Goal: Task Accomplishment & Management: Manage account settings

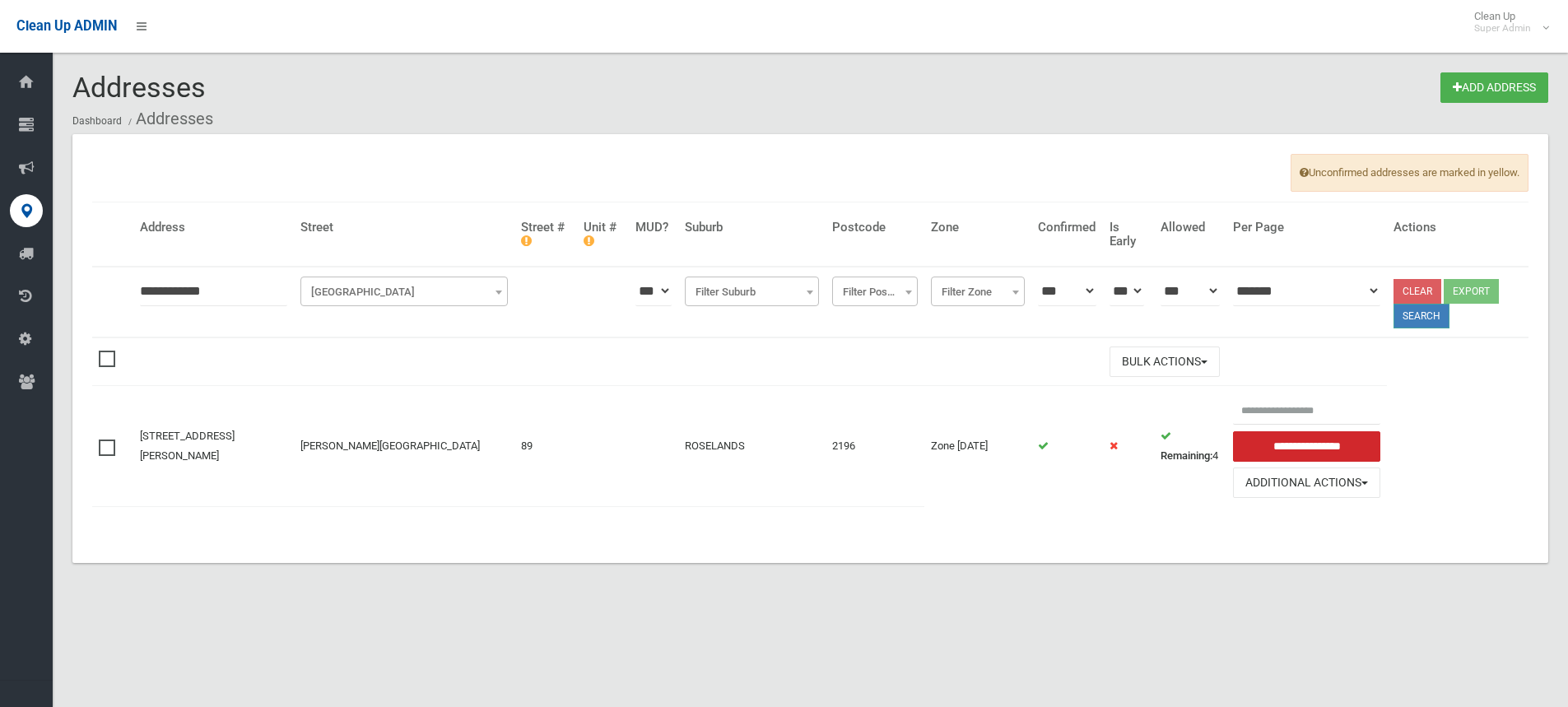
click at [1425, 320] on button "Search" at bounding box center [1422, 316] width 56 height 25
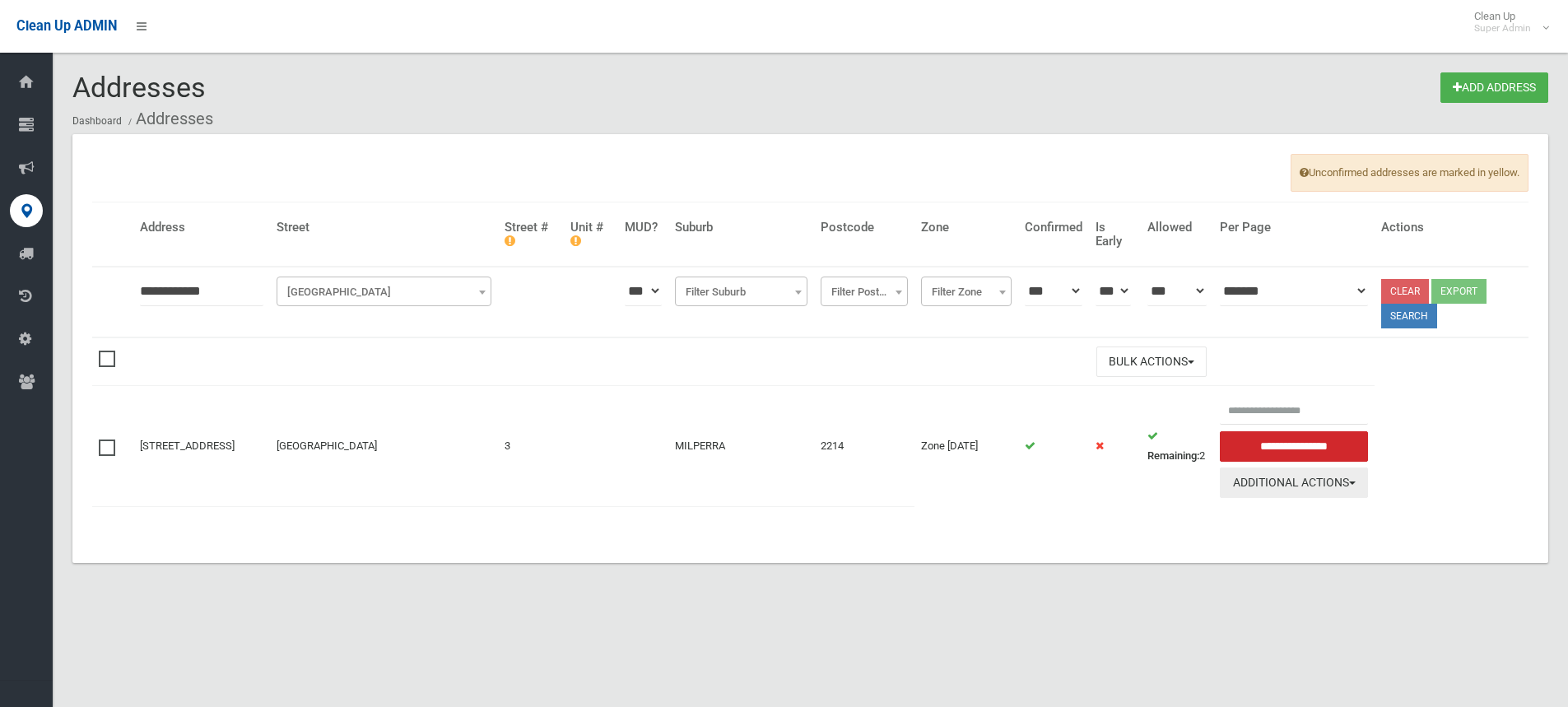
drag, startPoint x: 1320, startPoint y: 489, endPoint x: 1309, endPoint y: 499, distance: 14.9
click at [1320, 489] on button "Additional Actions" at bounding box center [1294, 483] width 148 height 31
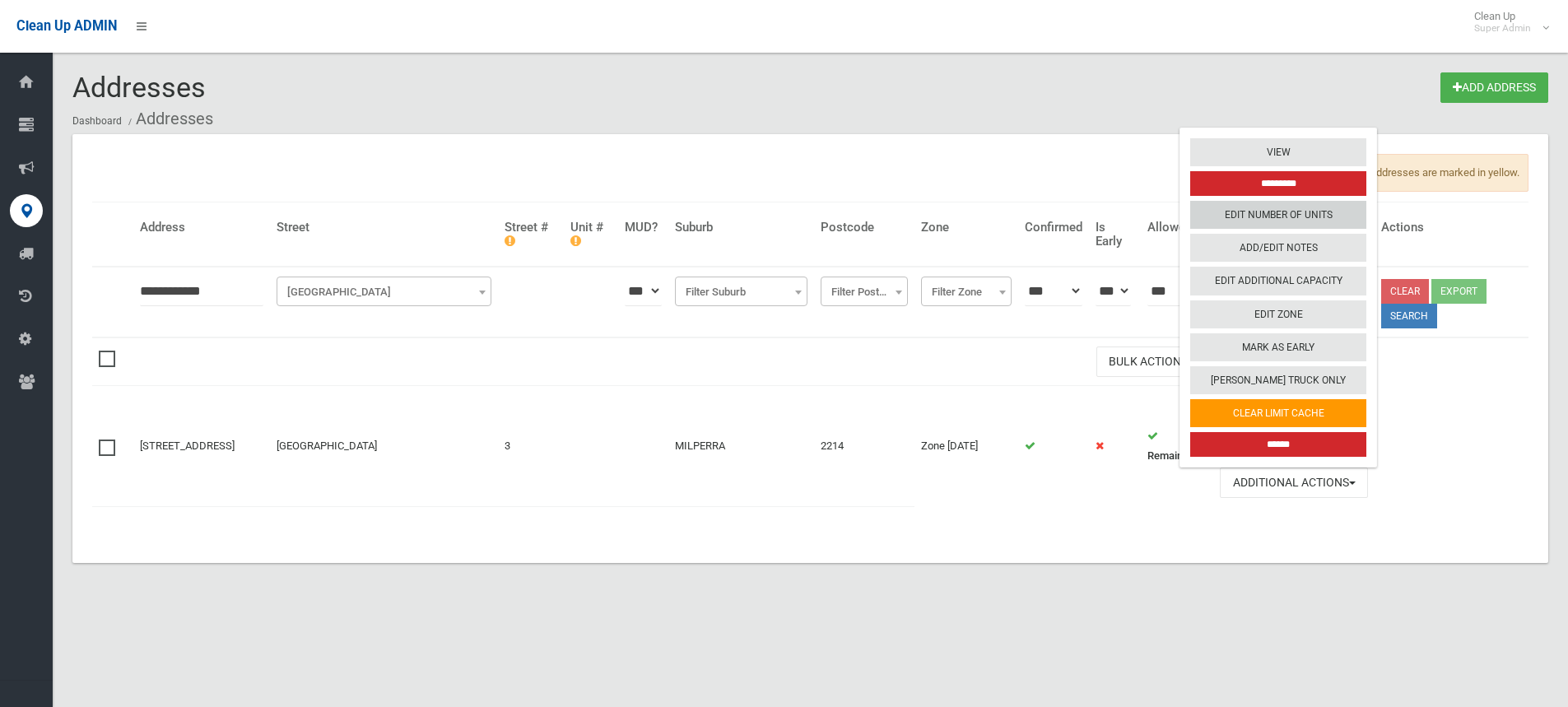
click at [1286, 224] on link "Edit Number of Units" at bounding box center [1279, 215] width 176 height 28
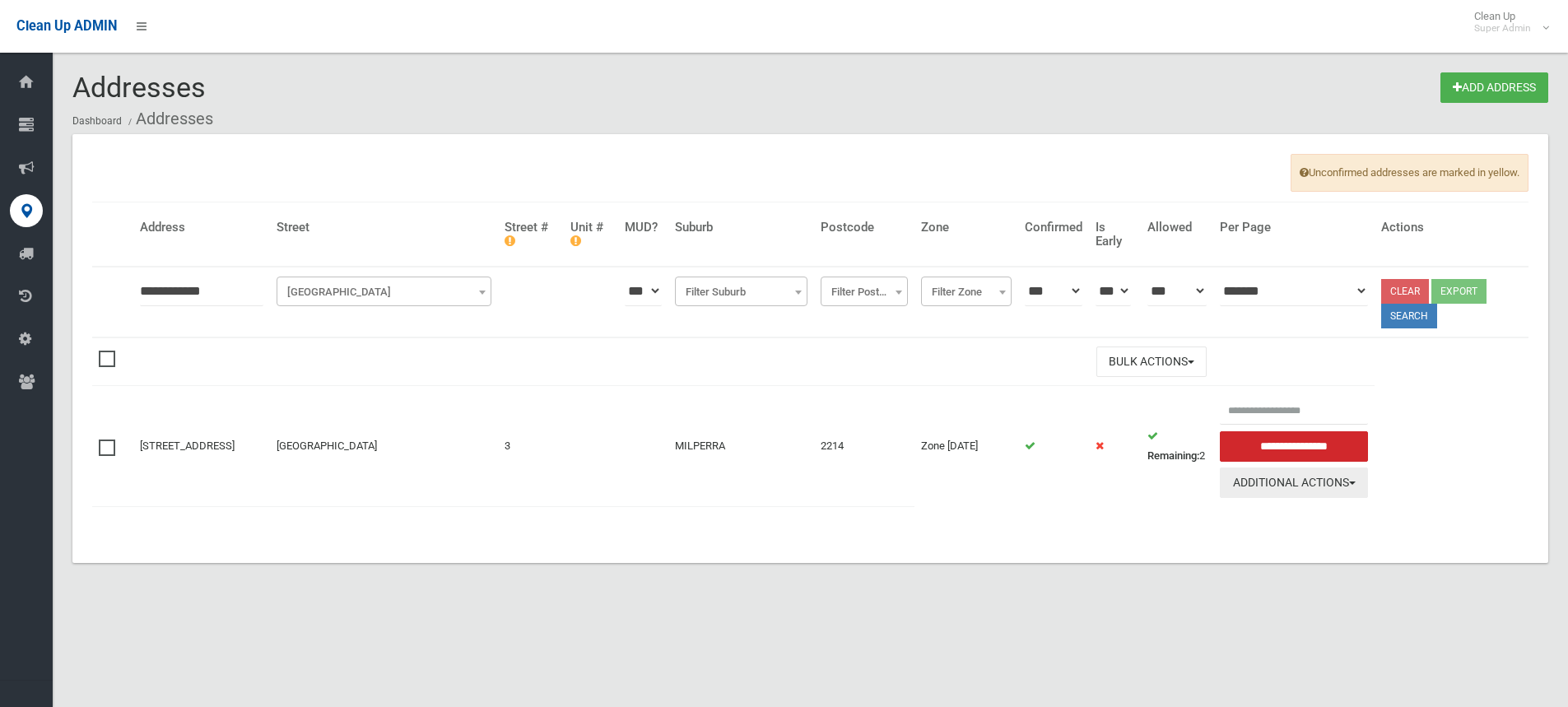
click at [1308, 487] on button "Additional Actions" at bounding box center [1294, 483] width 148 height 31
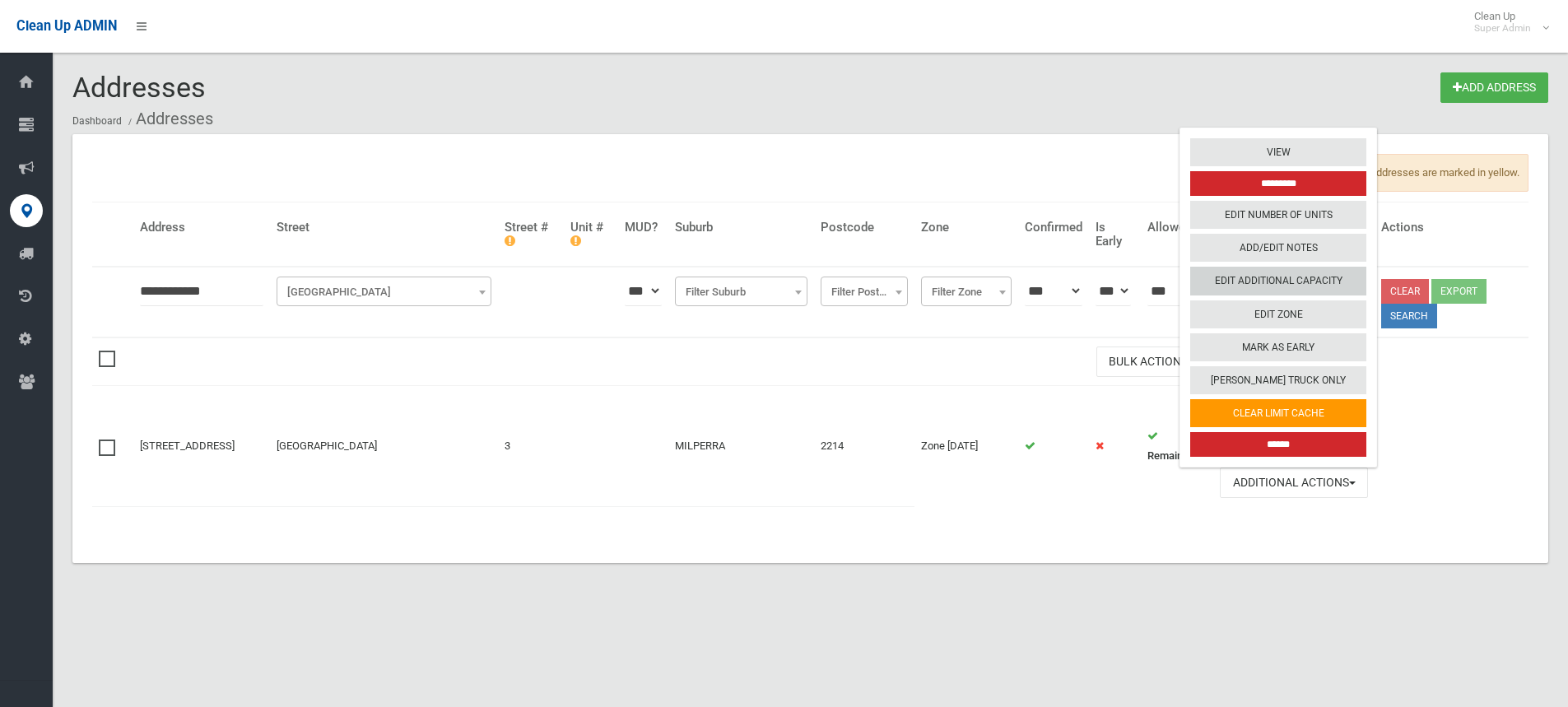
click at [1312, 279] on link "Edit Additional Capacity" at bounding box center [1279, 282] width 176 height 28
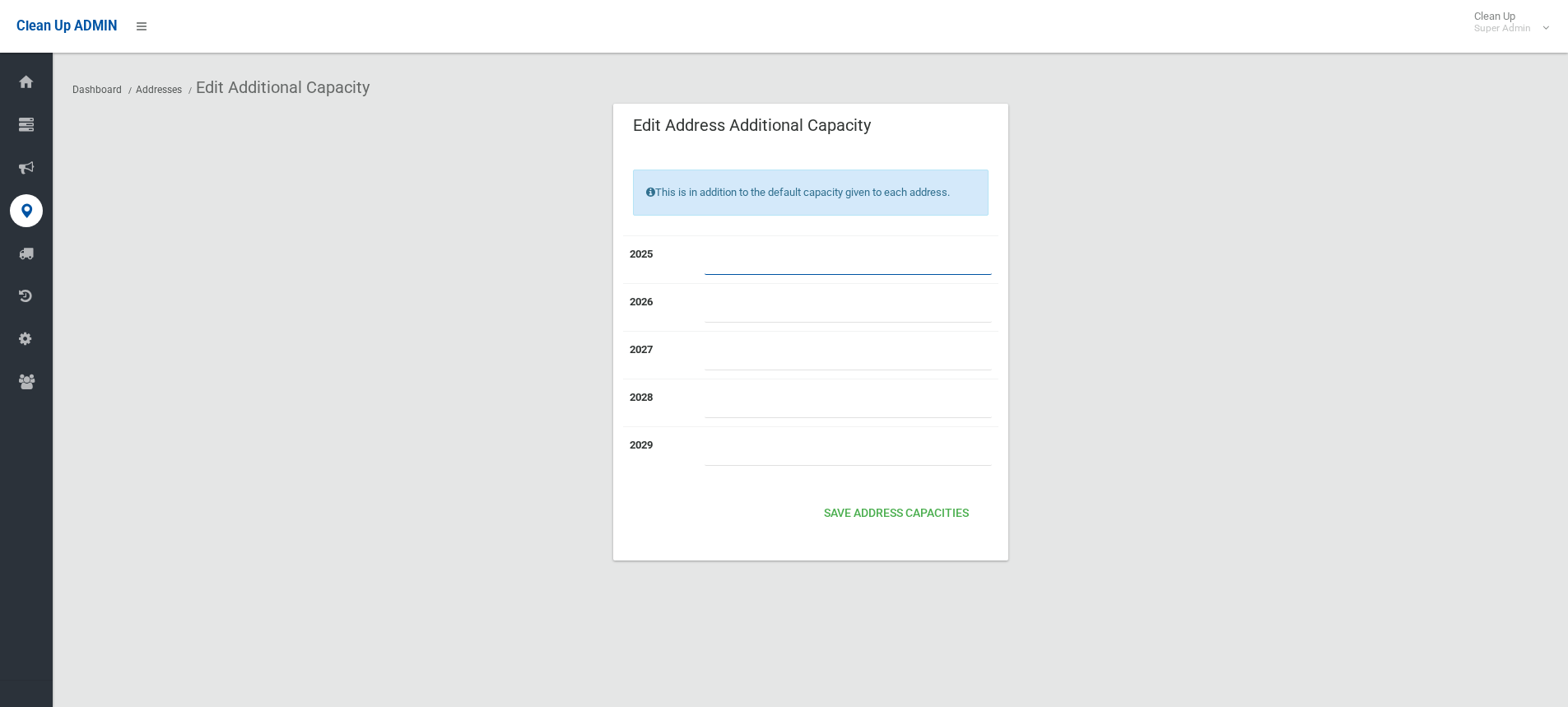
click at [781, 252] on input "number" at bounding box center [849, 259] width 287 height 31
type input "*"
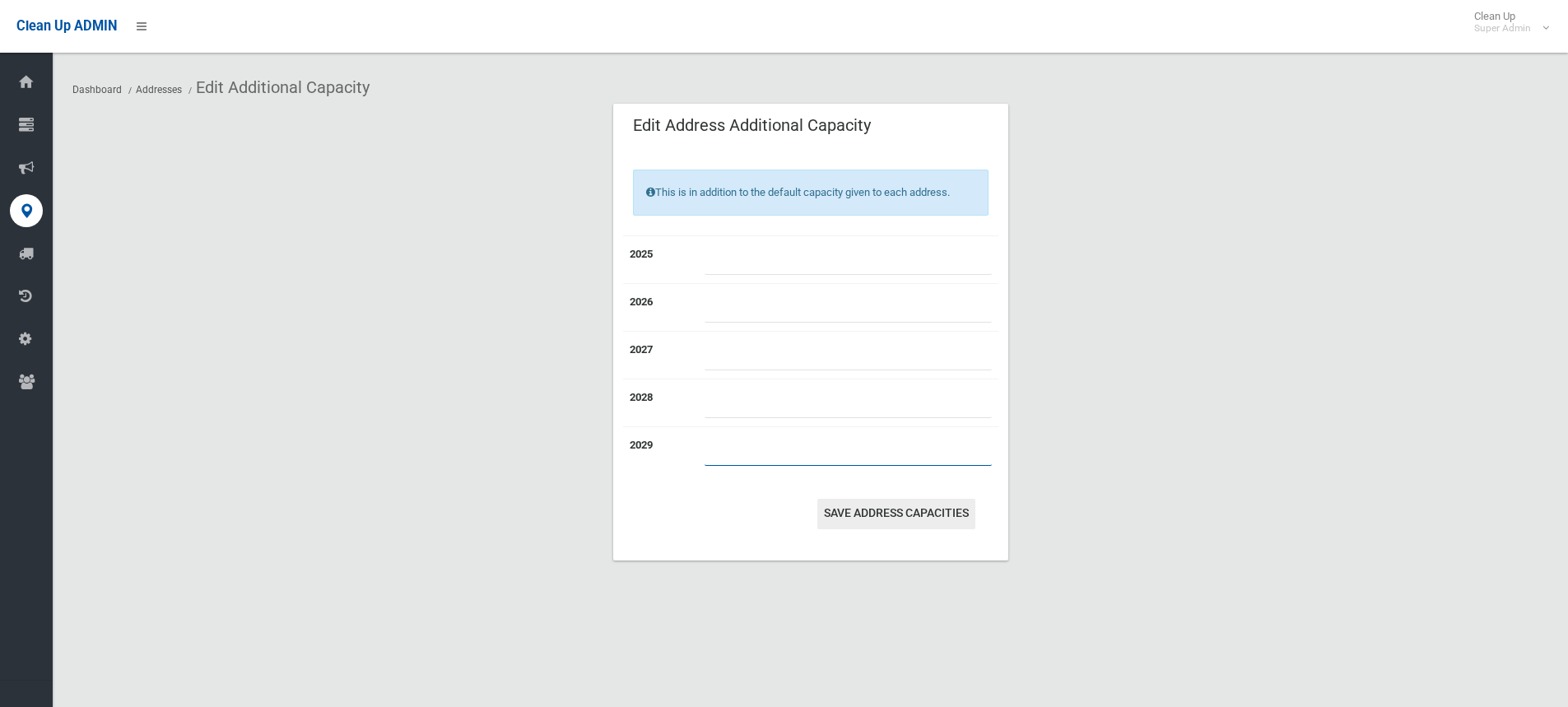
type input "*"
click at [918, 522] on button "Save Address capacities" at bounding box center [896, 514] width 158 height 31
